Goal: Task Accomplishment & Management: Use online tool/utility

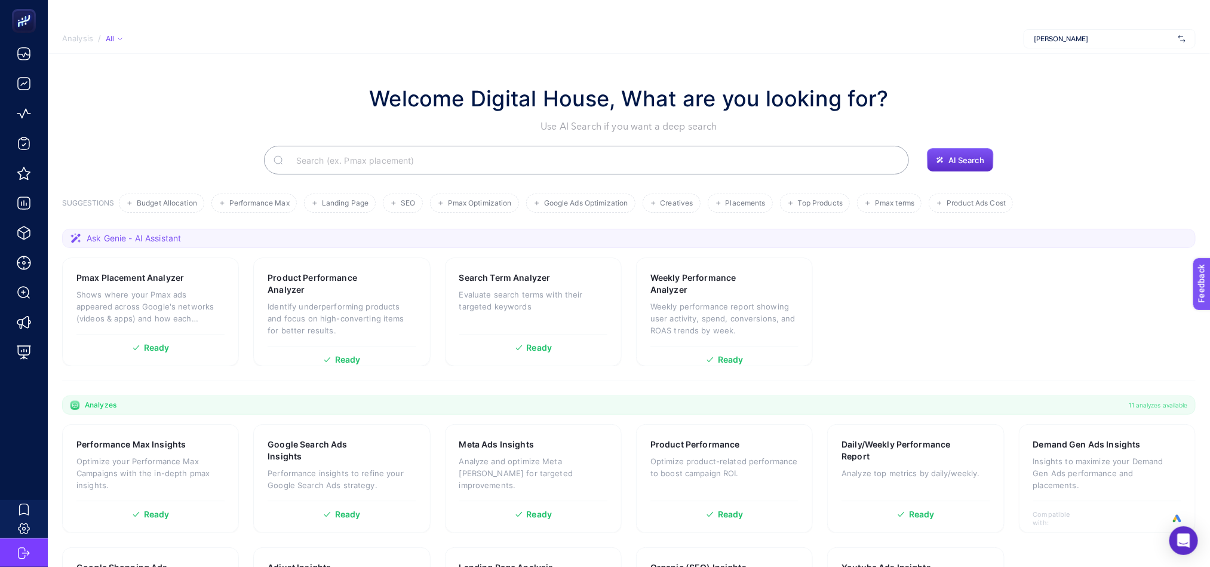
click at [1063, 45] on div "[PERSON_NAME]" at bounding box center [1110, 38] width 172 height 19
click at [857, 63] on section "Welcome Digital House, What are you looking for? Use AI Search if you want a de…" at bounding box center [629, 362] width 1162 height 616
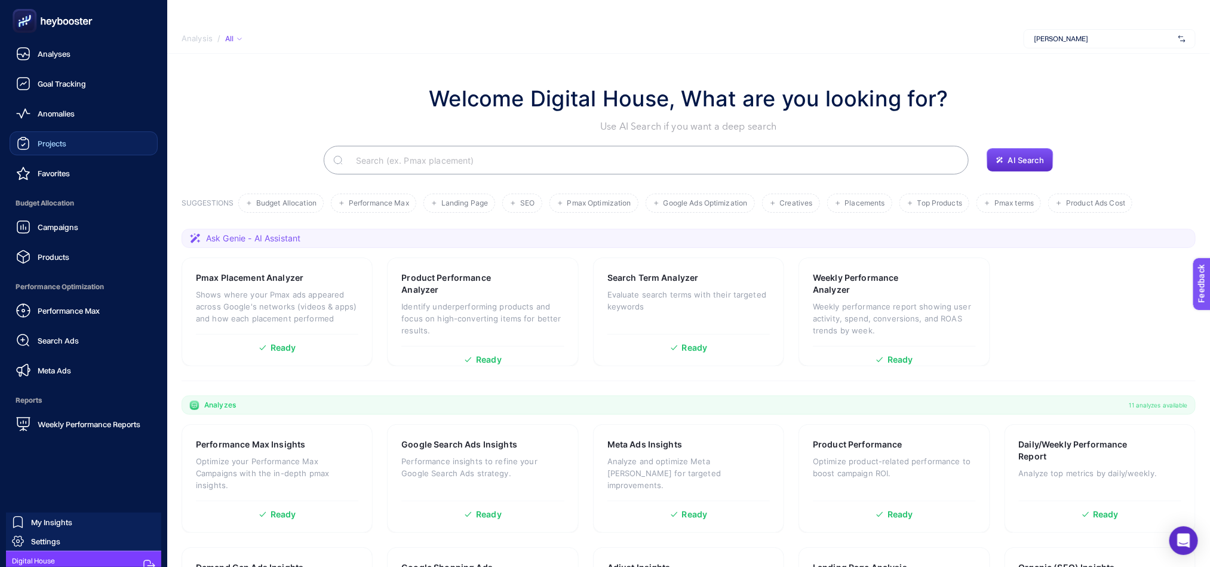
click at [82, 143] on link "Projects" at bounding box center [84, 143] width 148 height 24
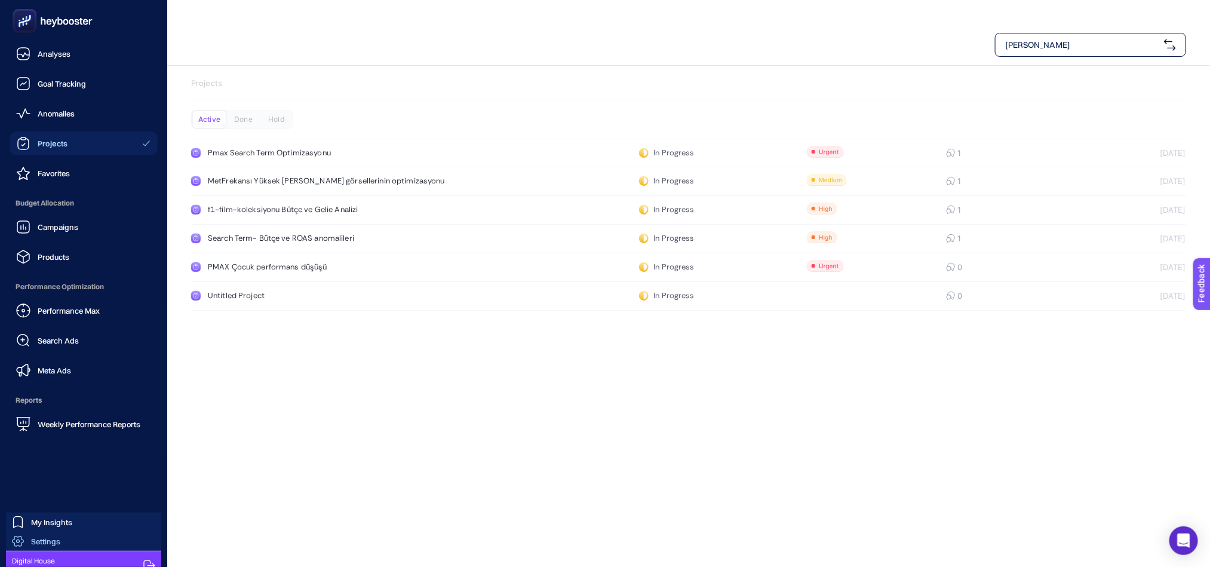
click at [56, 532] on link "Settings" at bounding box center [83, 541] width 155 height 19
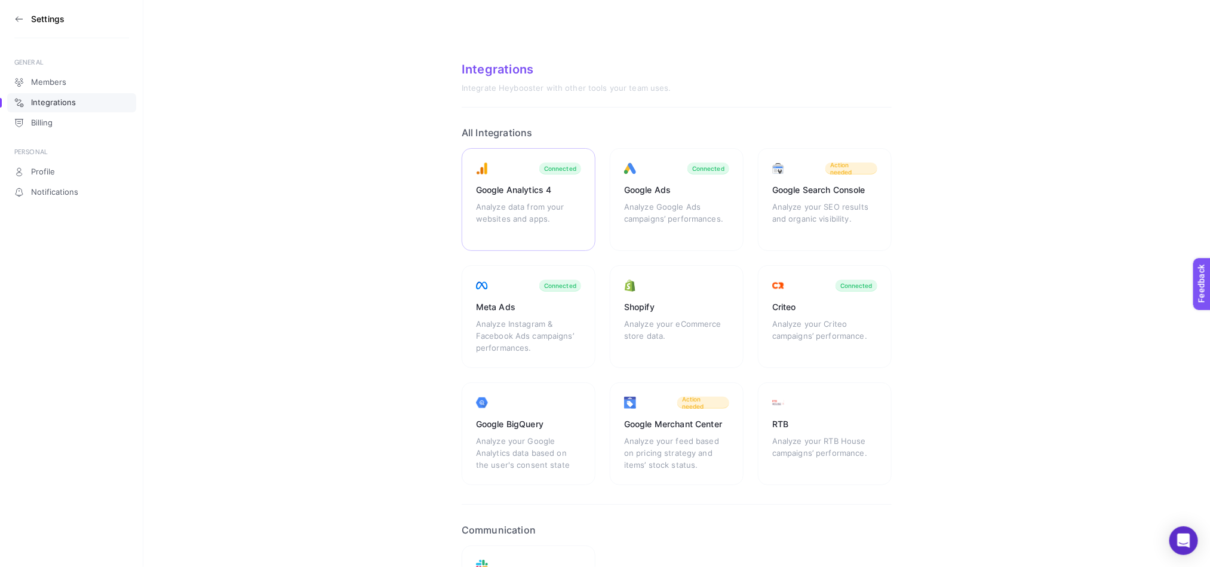
click at [491, 207] on div "Analyze data from your websites and apps." at bounding box center [528, 219] width 105 height 36
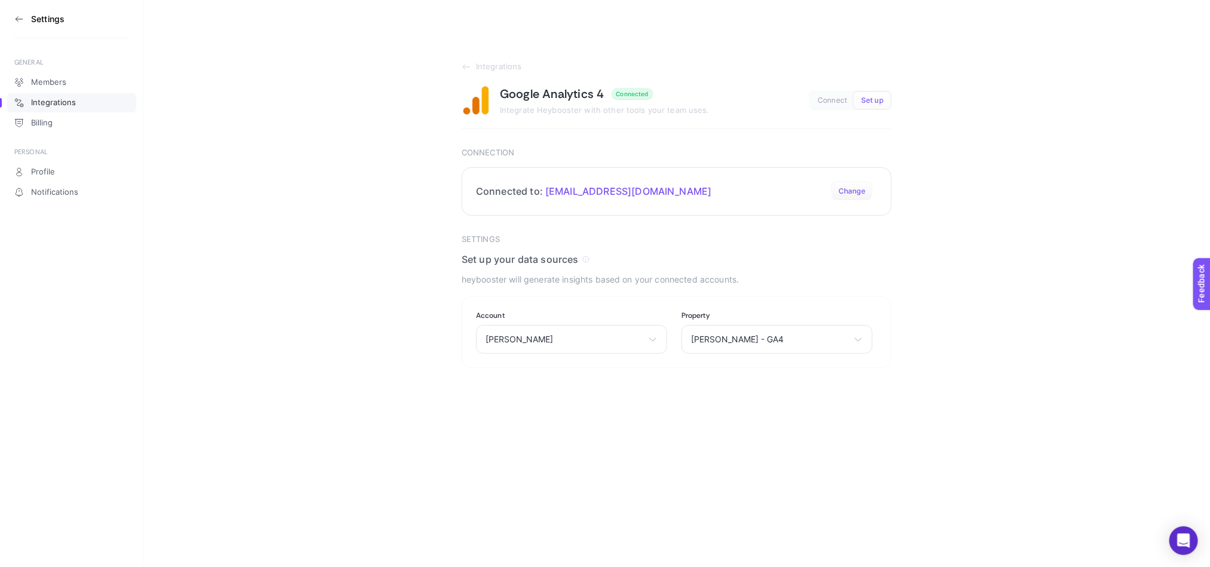
click at [852, 192] on button "Change" at bounding box center [851, 191] width 41 height 19
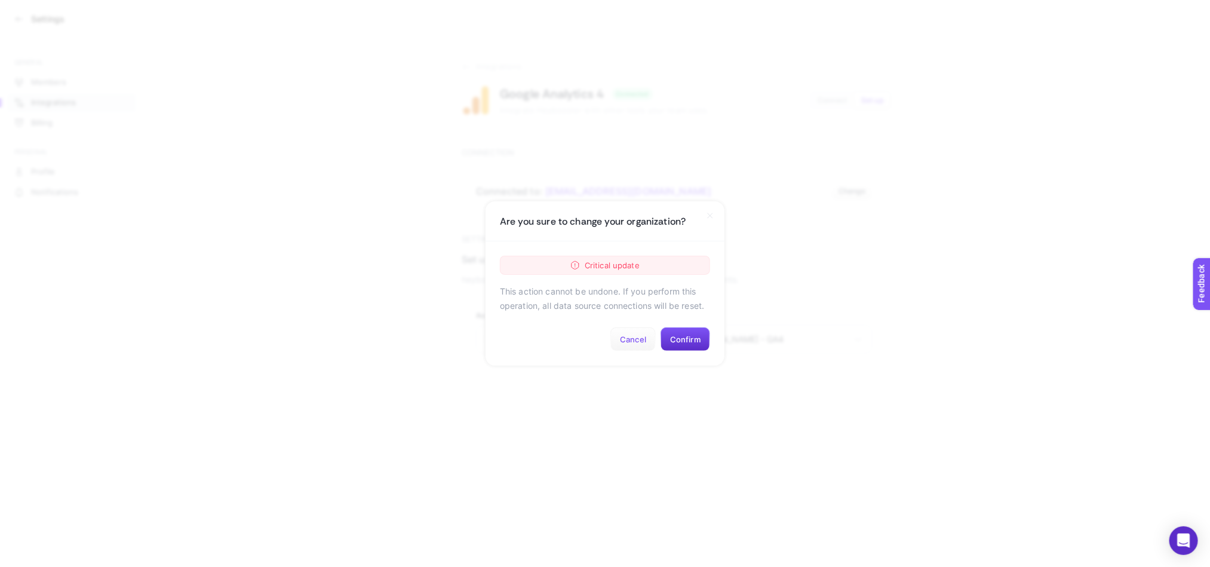
click at [646, 333] on button "Cancel" at bounding box center [632, 339] width 45 height 24
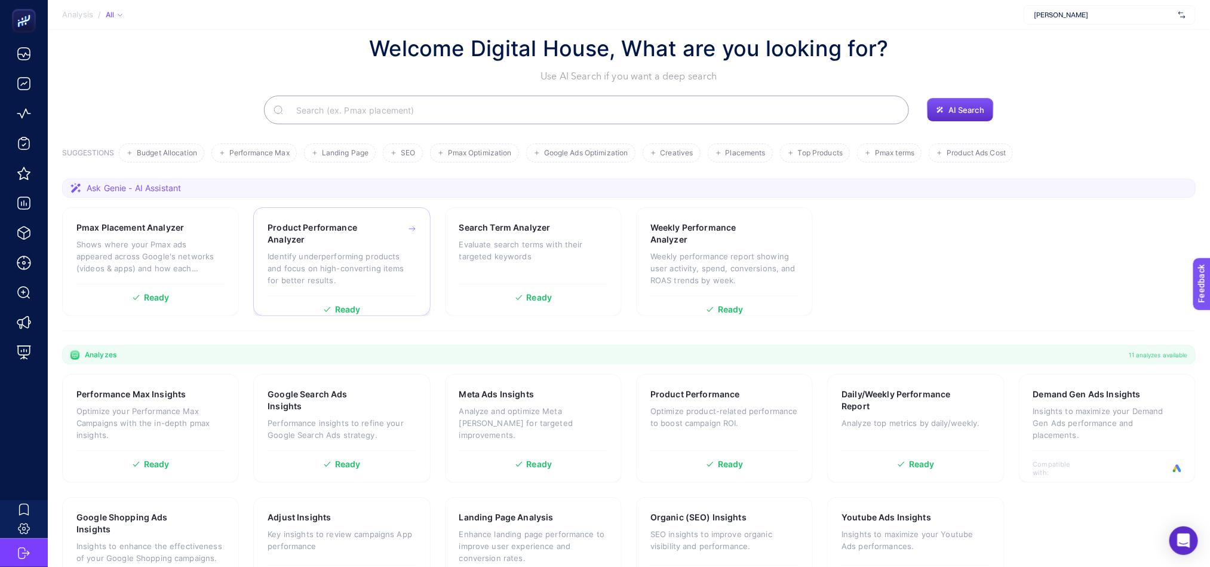
scroll to position [103, 0]
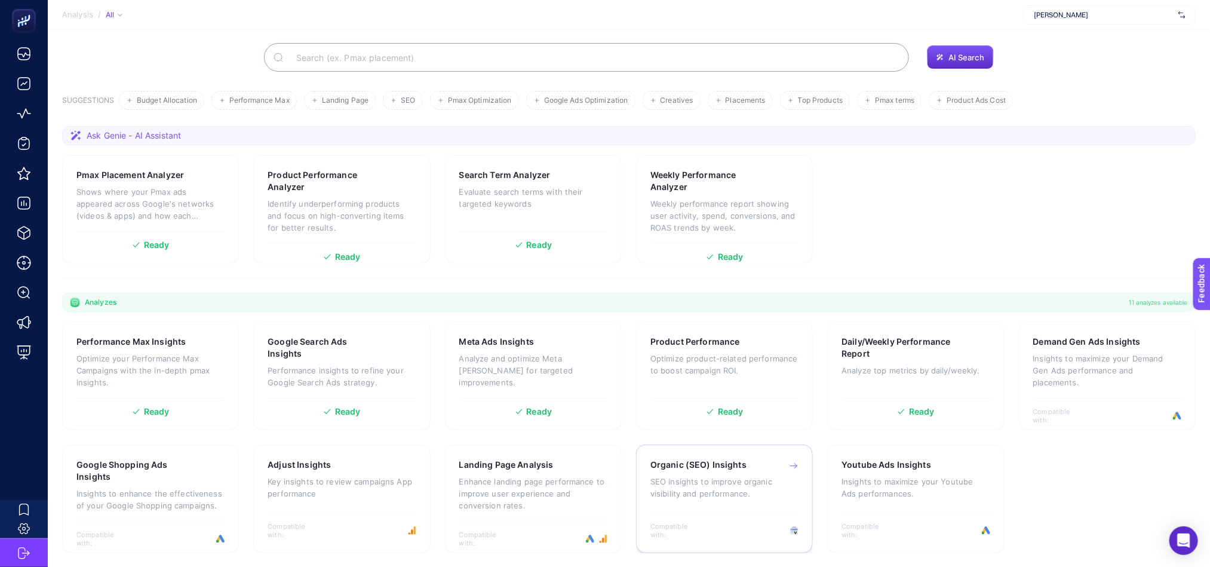
click at [701, 481] on p "SEO insights to improve organic visibility and performance." at bounding box center [724, 487] width 148 height 24
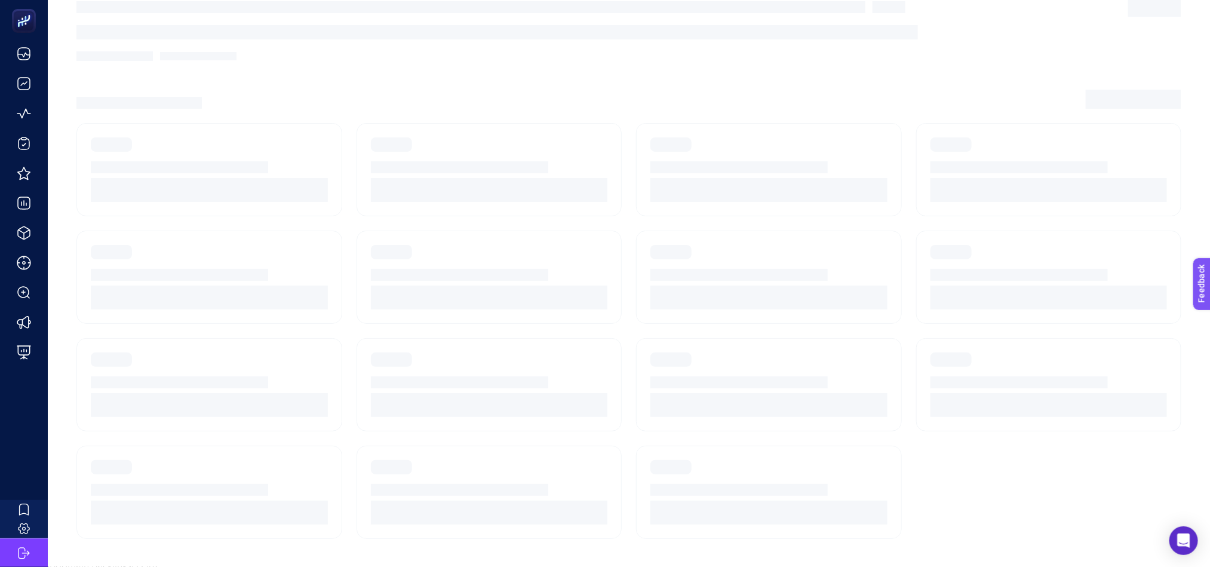
scroll to position [24, 0]
